Goal: Find contact information: Find contact information

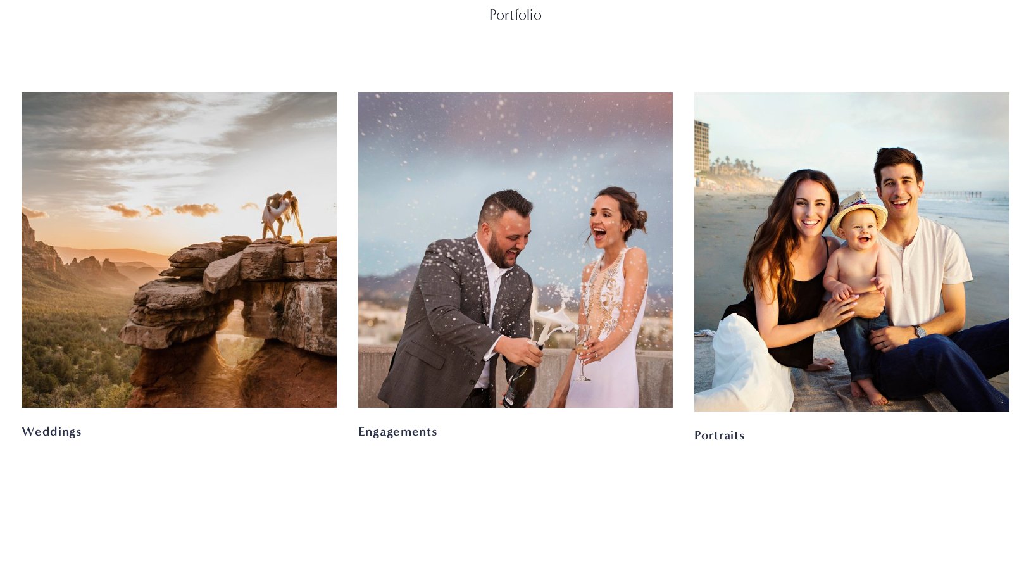
scroll to position [1835, 0]
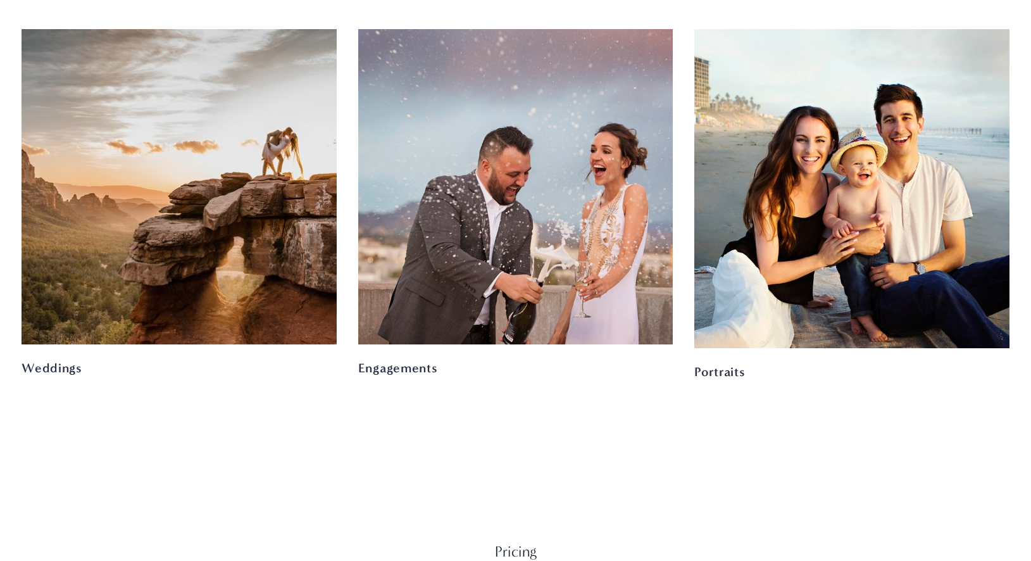
click at [855, 280] on div at bounding box center [851, 188] width 315 height 318
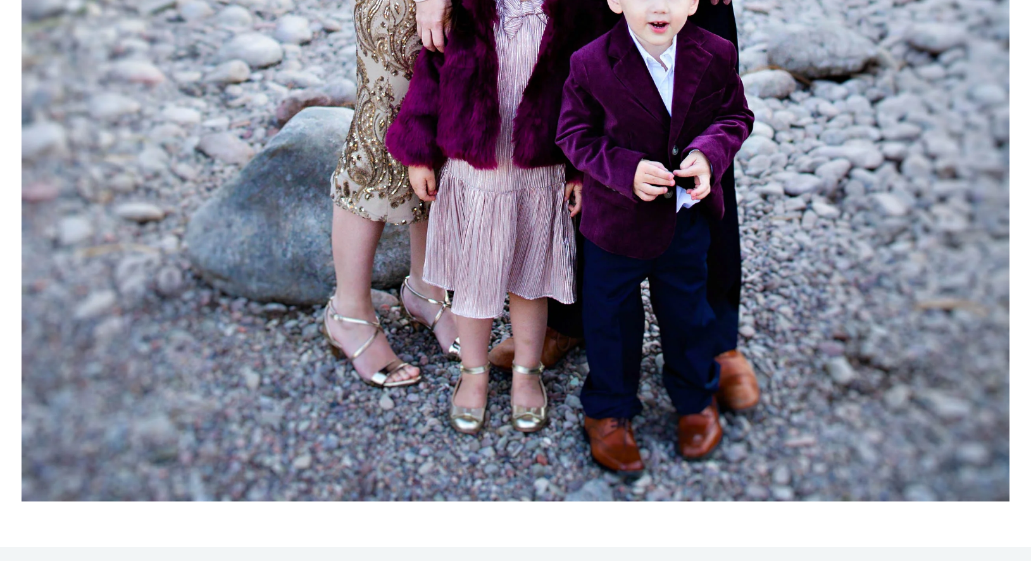
scroll to position [22499, 0]
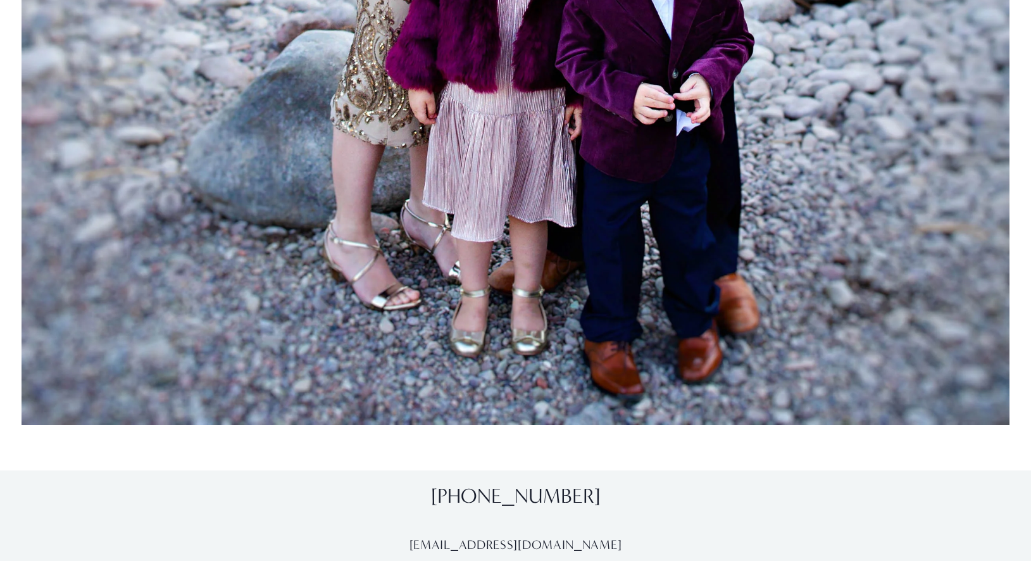
click at [1029, 530] on div "602-505-8878 janezphotography@gmail.com" at bounding box center [515, 519] width 1031 height 99
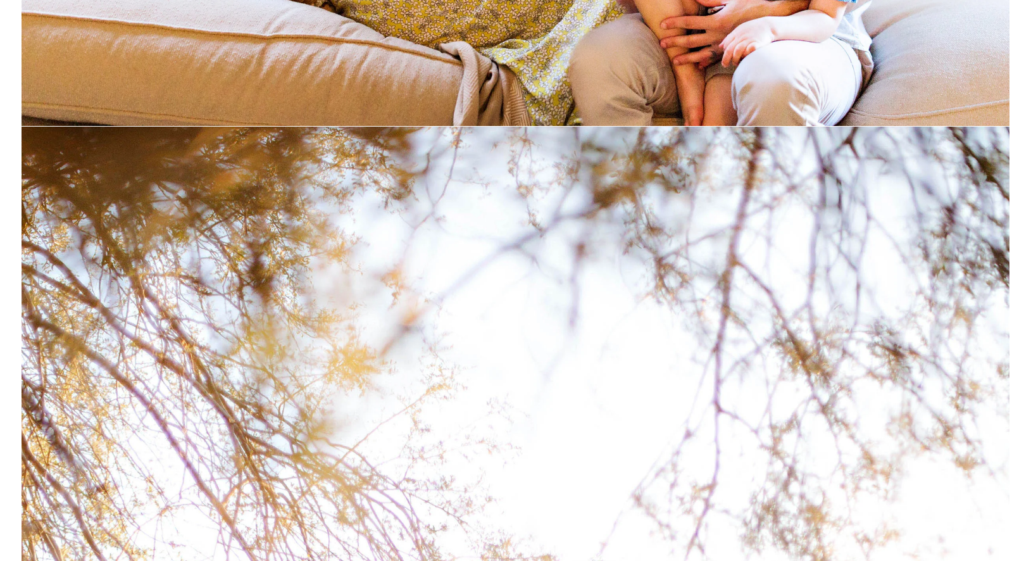
scroll to position [0, 0]
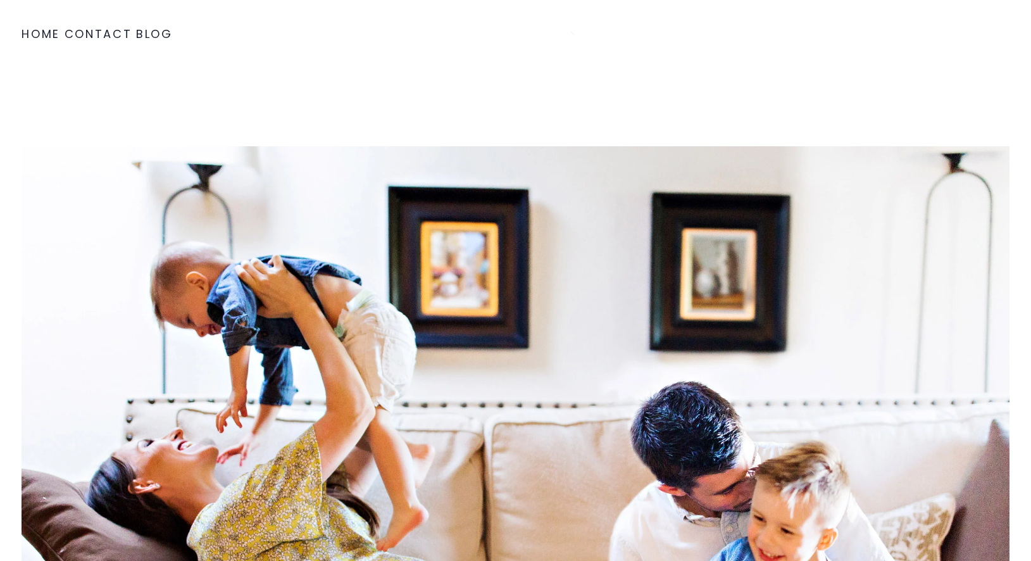
click at [65, 30] on link "Contact" at bounding box center [99, 34] width 68 height 23
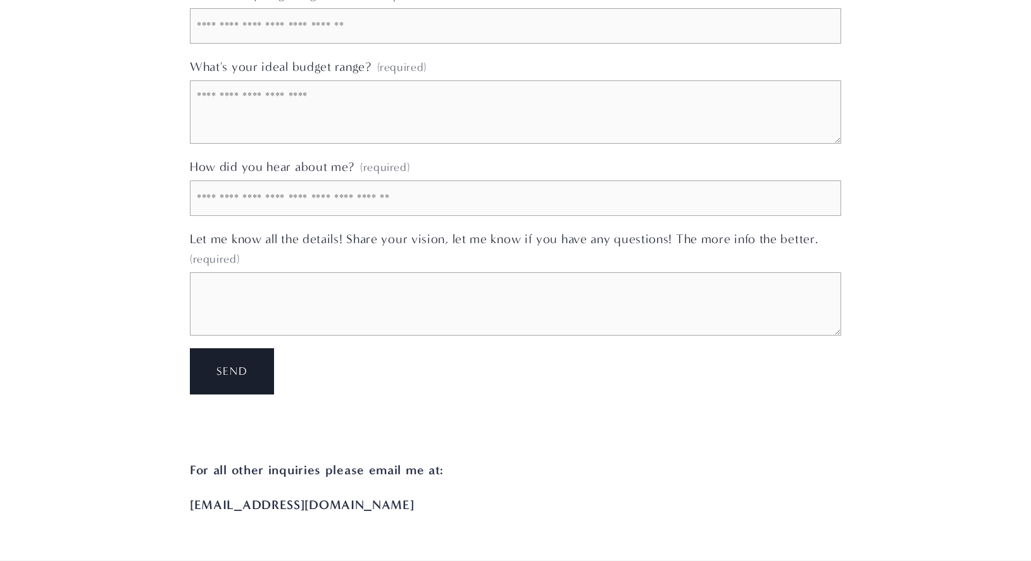
scroll to position [922, 0]
